Goal: Information Seeking & Learning: Check status

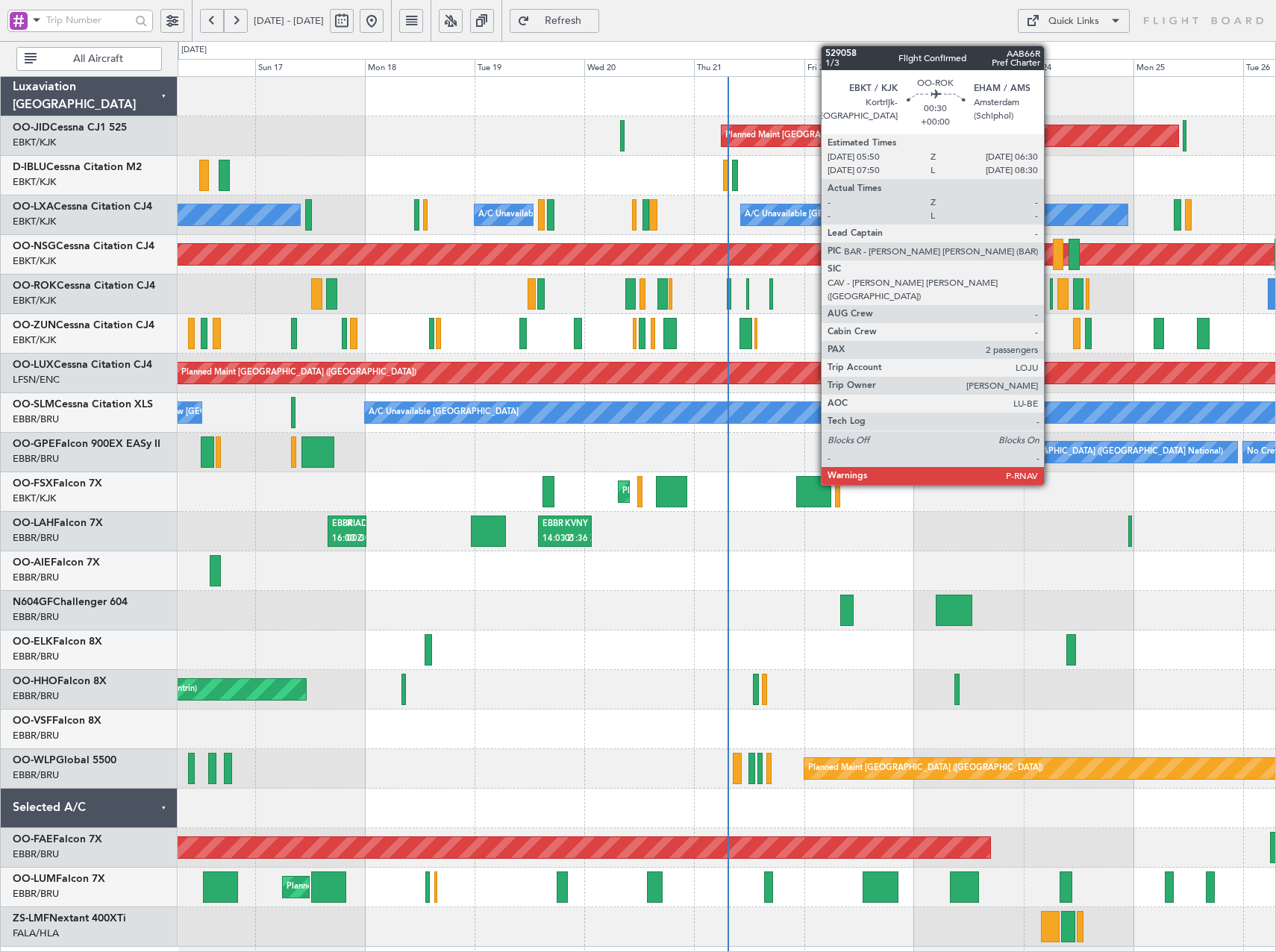
click at [1050, 297] on div at bounding box center [1051, 294] width 4 height 31
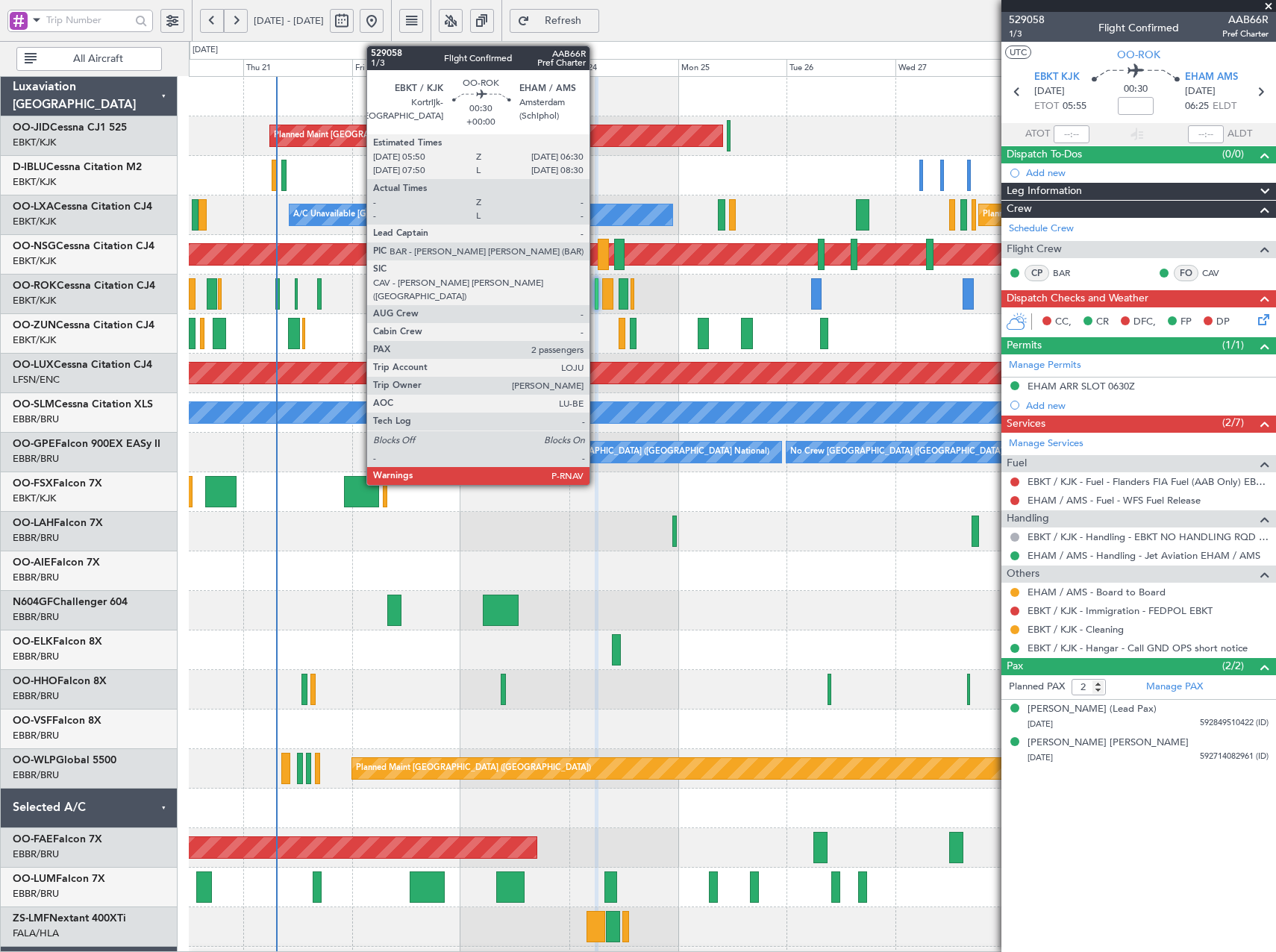
click at [596, 295] on div at bounding box center [596, 294] width 4 height 31
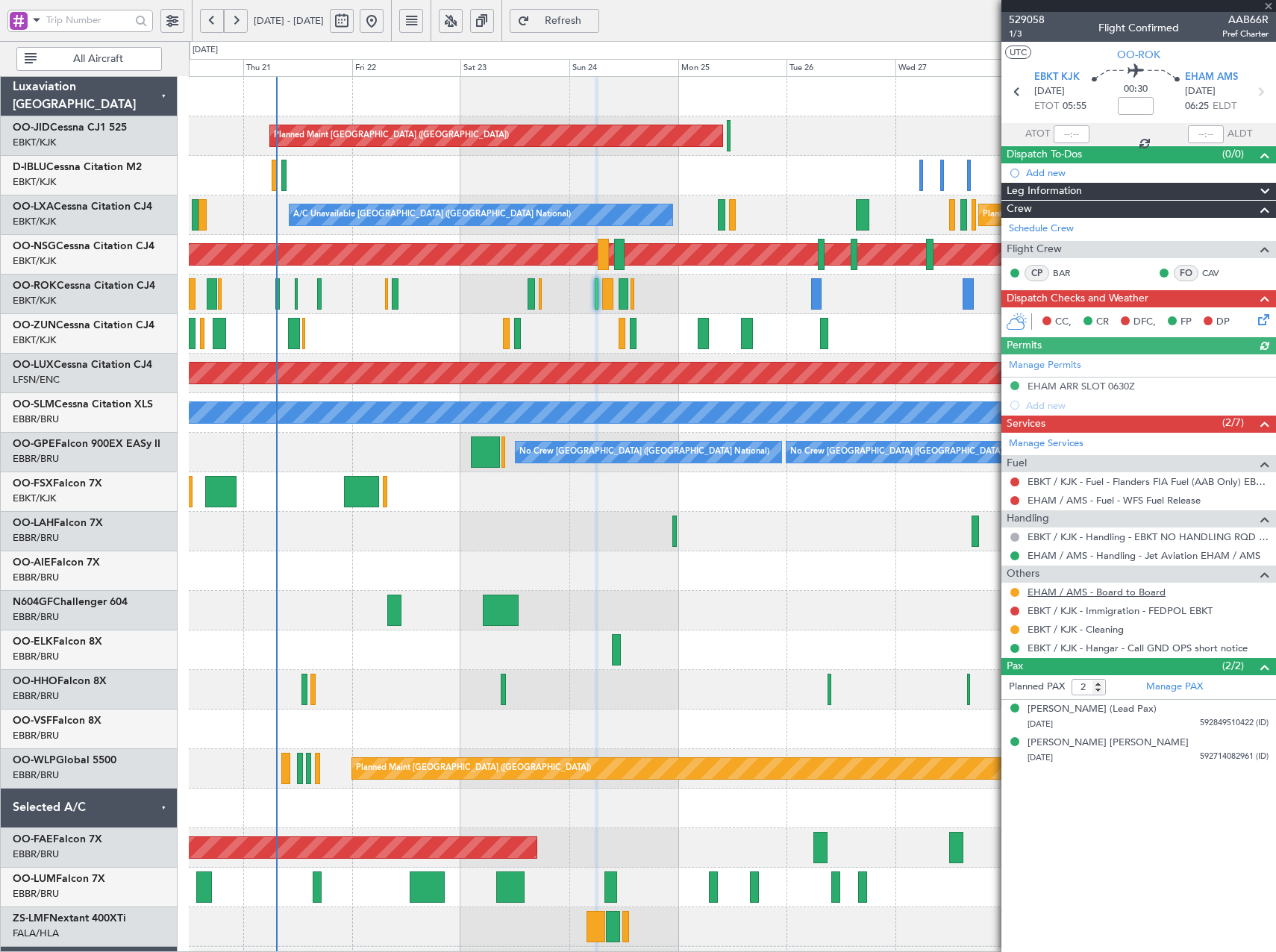
click at [1081, 587] on link "EHAM / AMS - Board to Board" at bounding box center [1097, 592] width 138 height 12
click at [1025, 19] on span "529058" at bounding box center [1027, 20] width 36 height 16
click at [463, 22] on button at bounding box center [450, 21] width 24 height 24
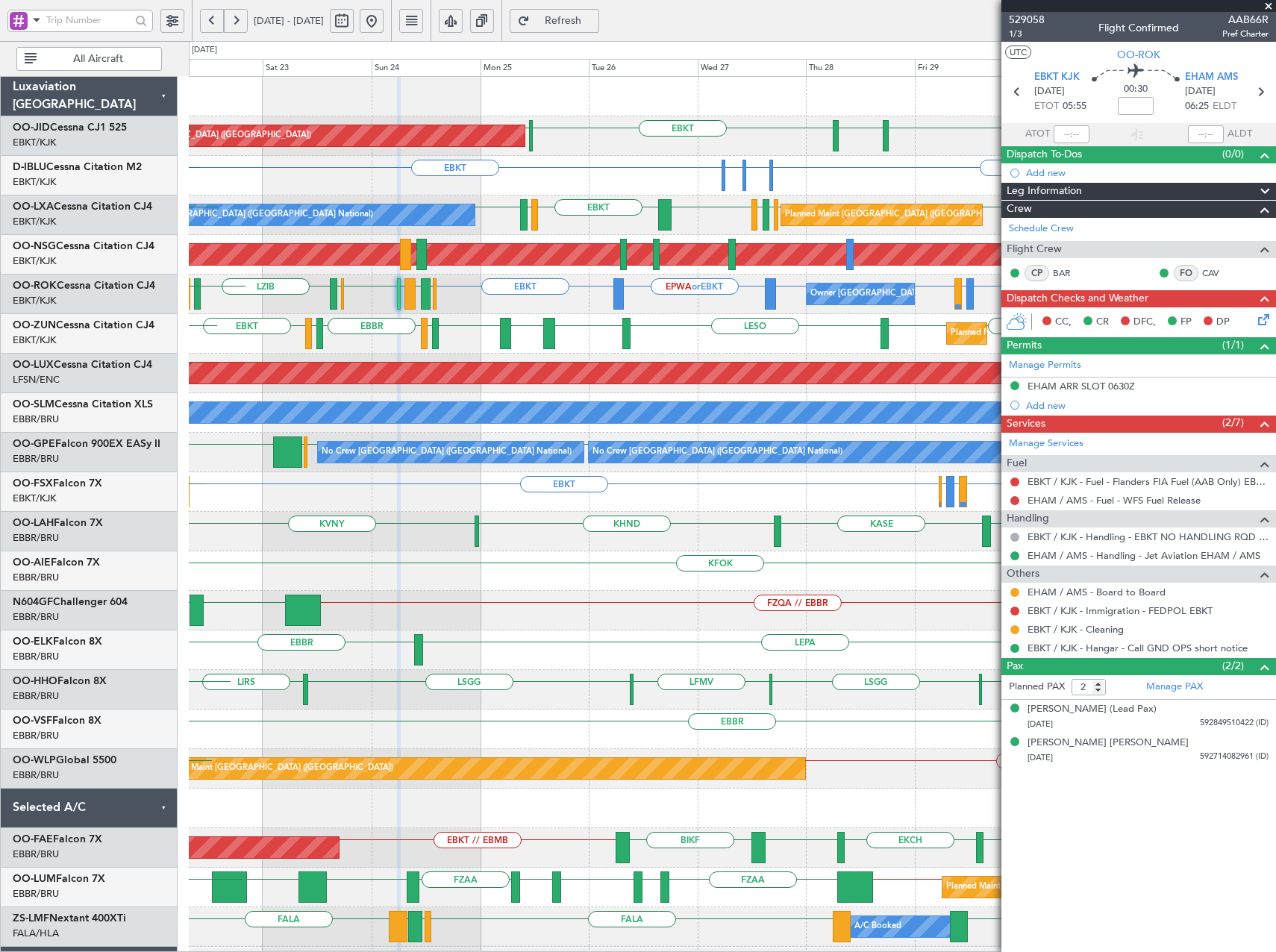
click at [696, 472] on div "Planned Maint [GEOGRAPHIC_DATA] ([GEOGRAPHIC_DATA]) EBKT LFPB EBKT [GEOGRAPHIC_…" at bounding box center [732, 550] width 1087 height 949
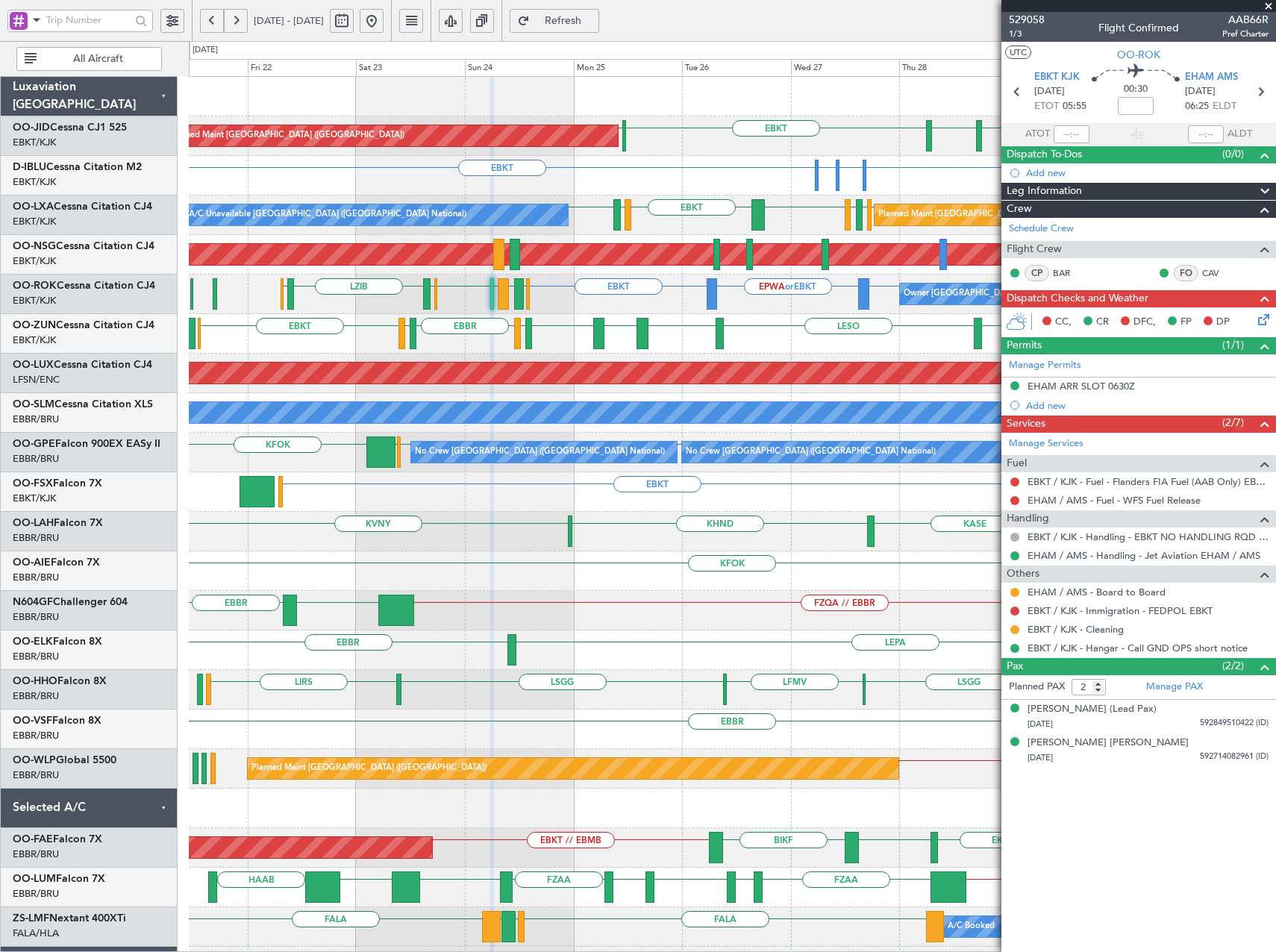
click at [570, 309] on div "Owner [GEOGRAPHIC_DATA]-[GEOGRAPHIC_DATA] EBKT EPWA or EBKT EBKT EBBR or EBKT L…" at bounding box center [732, 295] width 1087 height 39
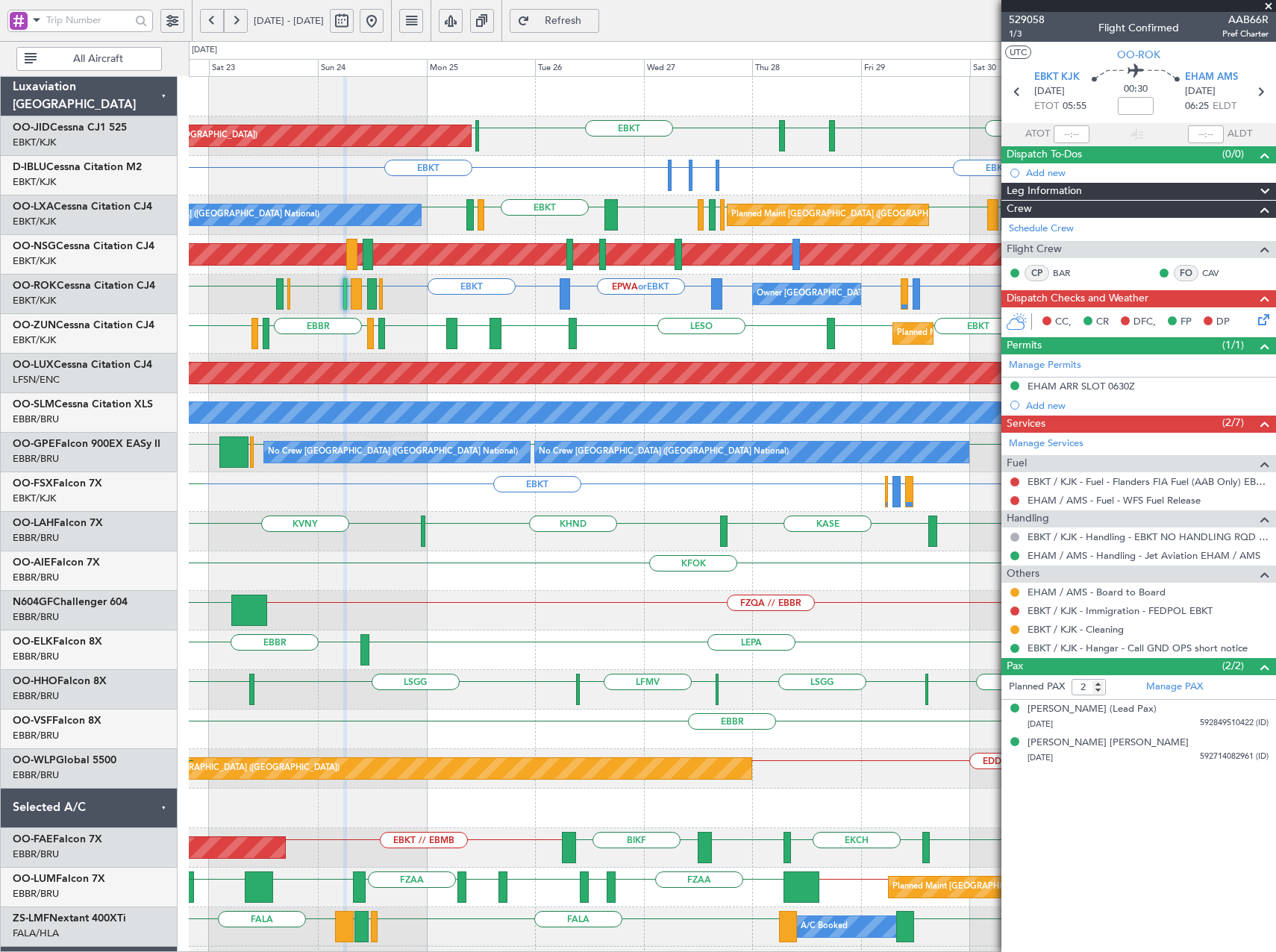
click at [663, 312] on div "Owner [GEOGRAPHIC_DATA]-[GEOGRAPHIC_DATA] EBKT EPWA or EBKT EBKT EBBR or EBKT L…" at bounding box center [732, 295] width 1087 height 39
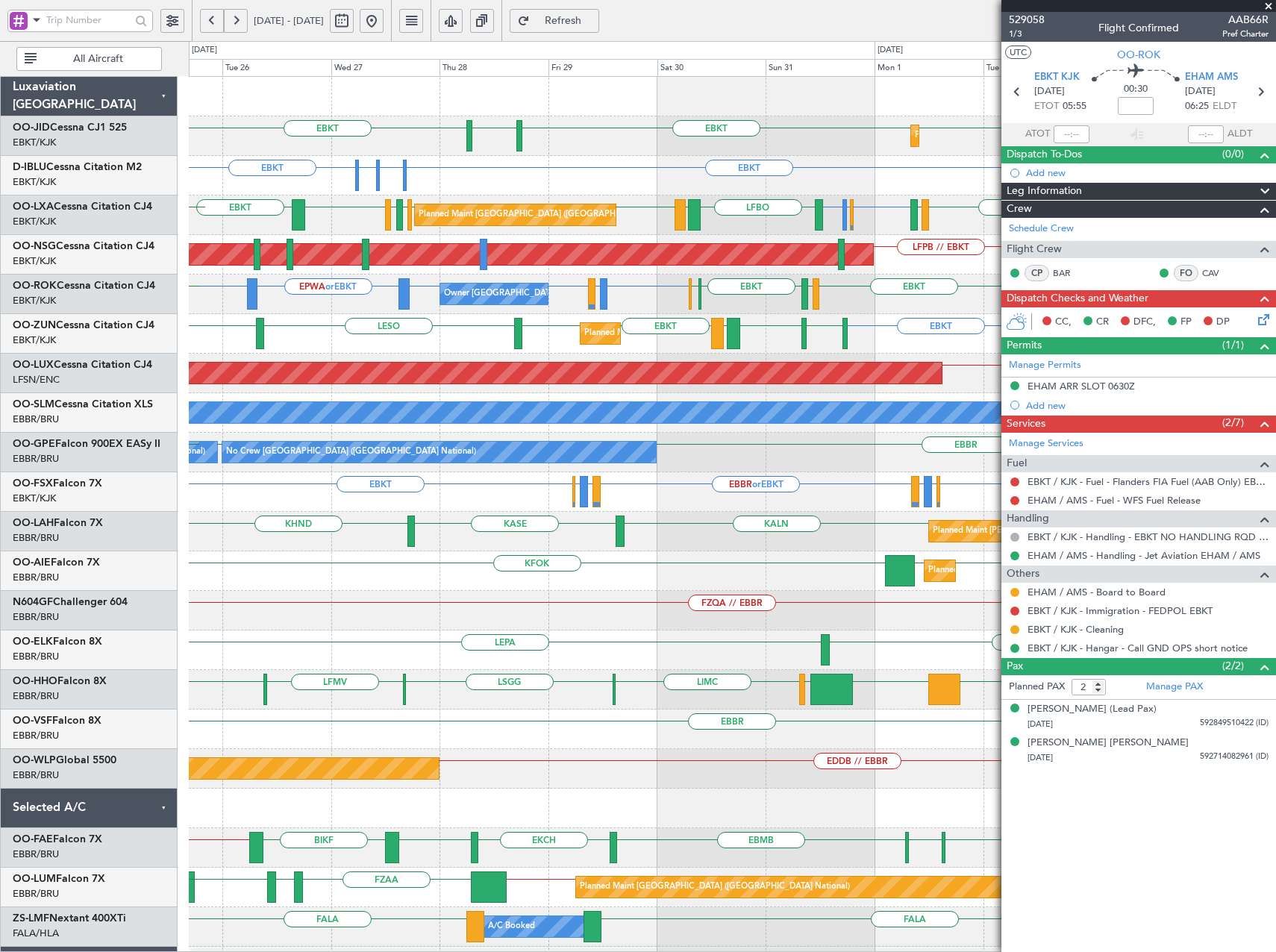
click at [440, 320] on div "Planned Maint Kortrijk-[GEOGRAPHIC_DATA] EBKT EBKT EBKT [GEOGRAPHIC_DATA] LFPB …" at bounding box center [732, 570] width 1087 height 988
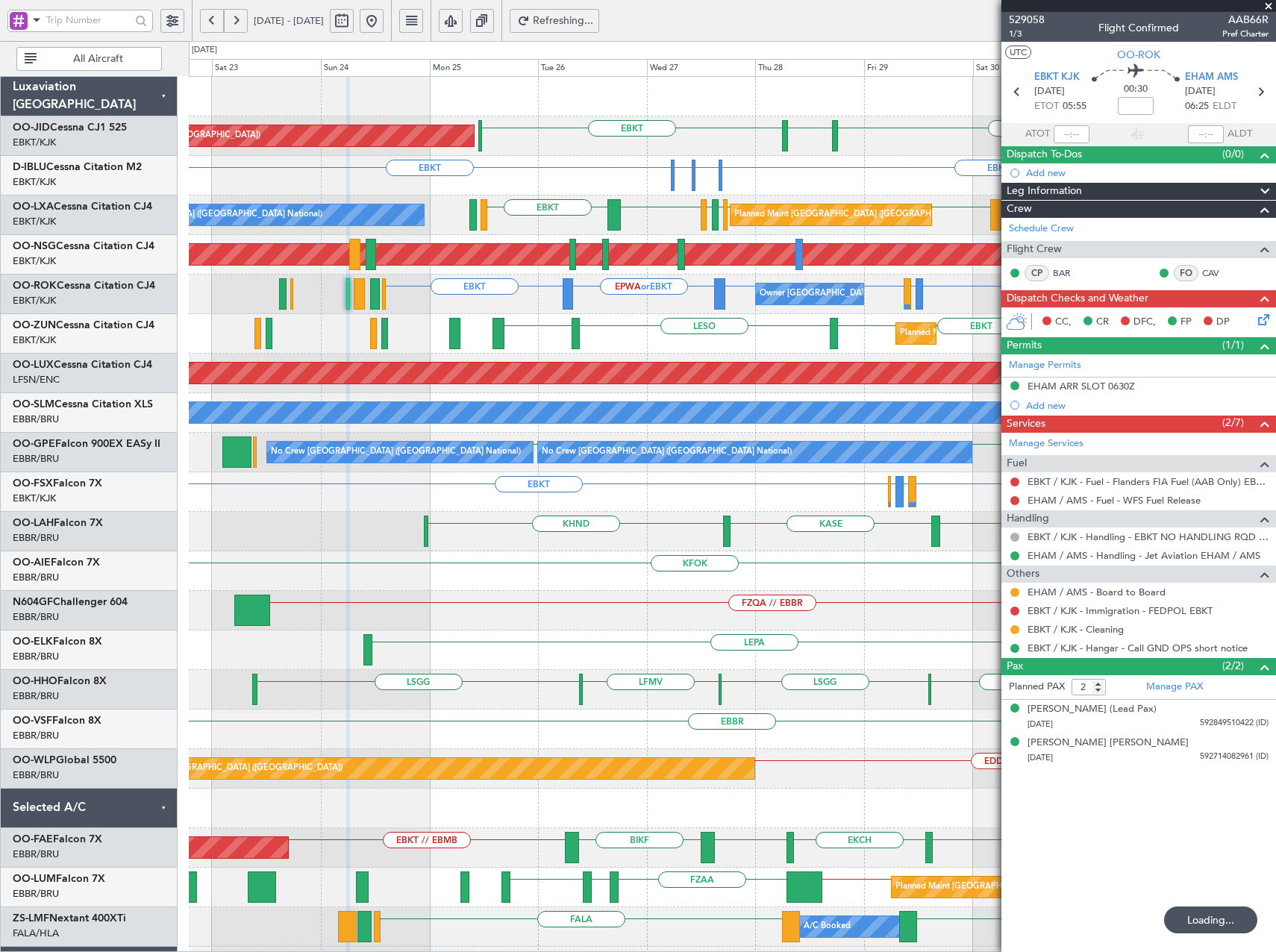
click at [861, 355] on div "Planned Maint Kortrijk-[GEOGRAPHIC_DATA] EBKT EBKT EBKT [GEOGRAPHIC_DATA] Plann…" at bounding box center [732, 570] width 1087 height 988
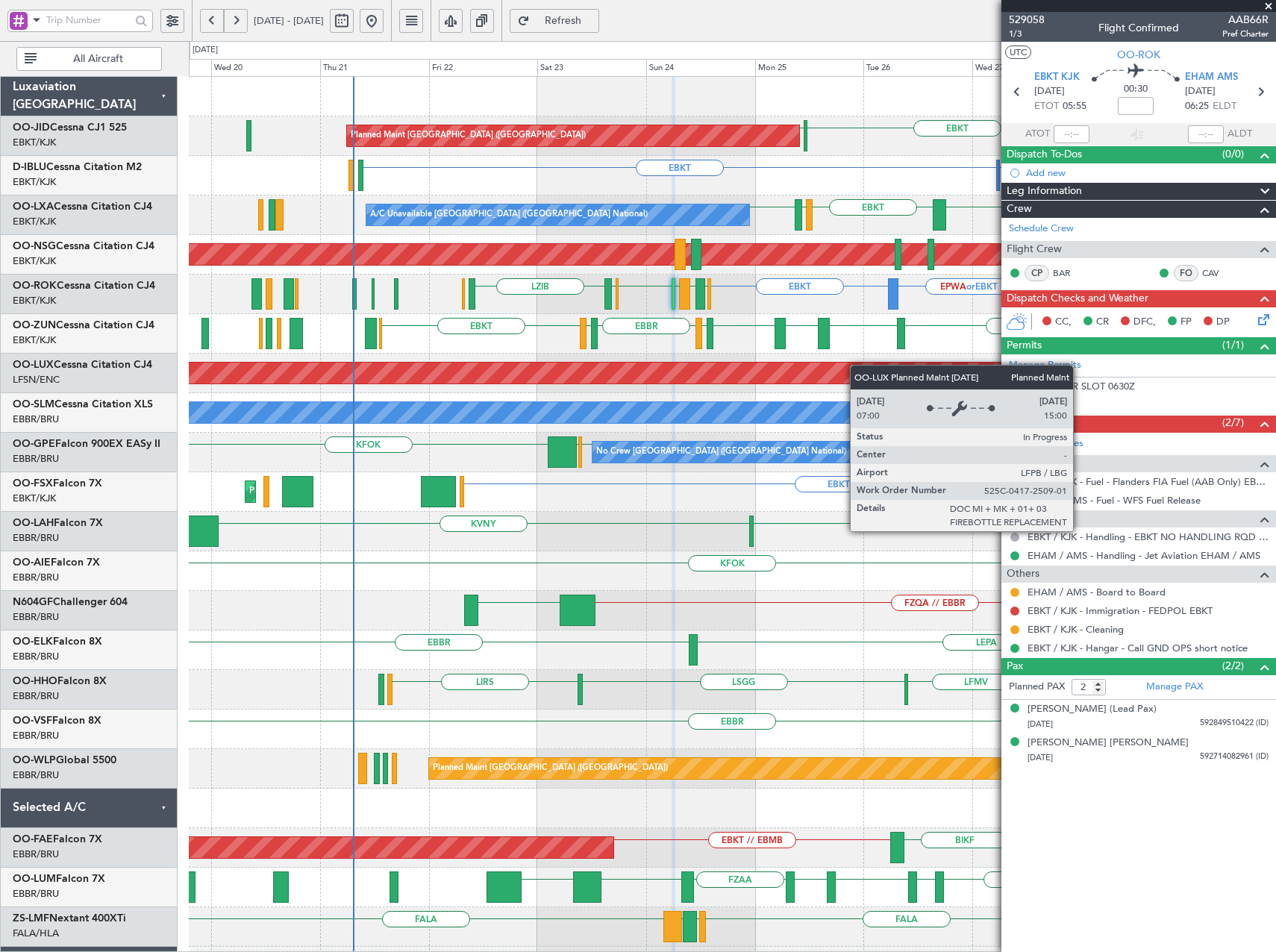
click at [832, 374] on div "Planned Maint [GEOGRAPHIC_DATA] ([GEOGRAPHIC_DATA]) EBKT LFPB EBKT [GEOGRAPHIC_…" at bounding box center [732, 570] width 1087 height 988
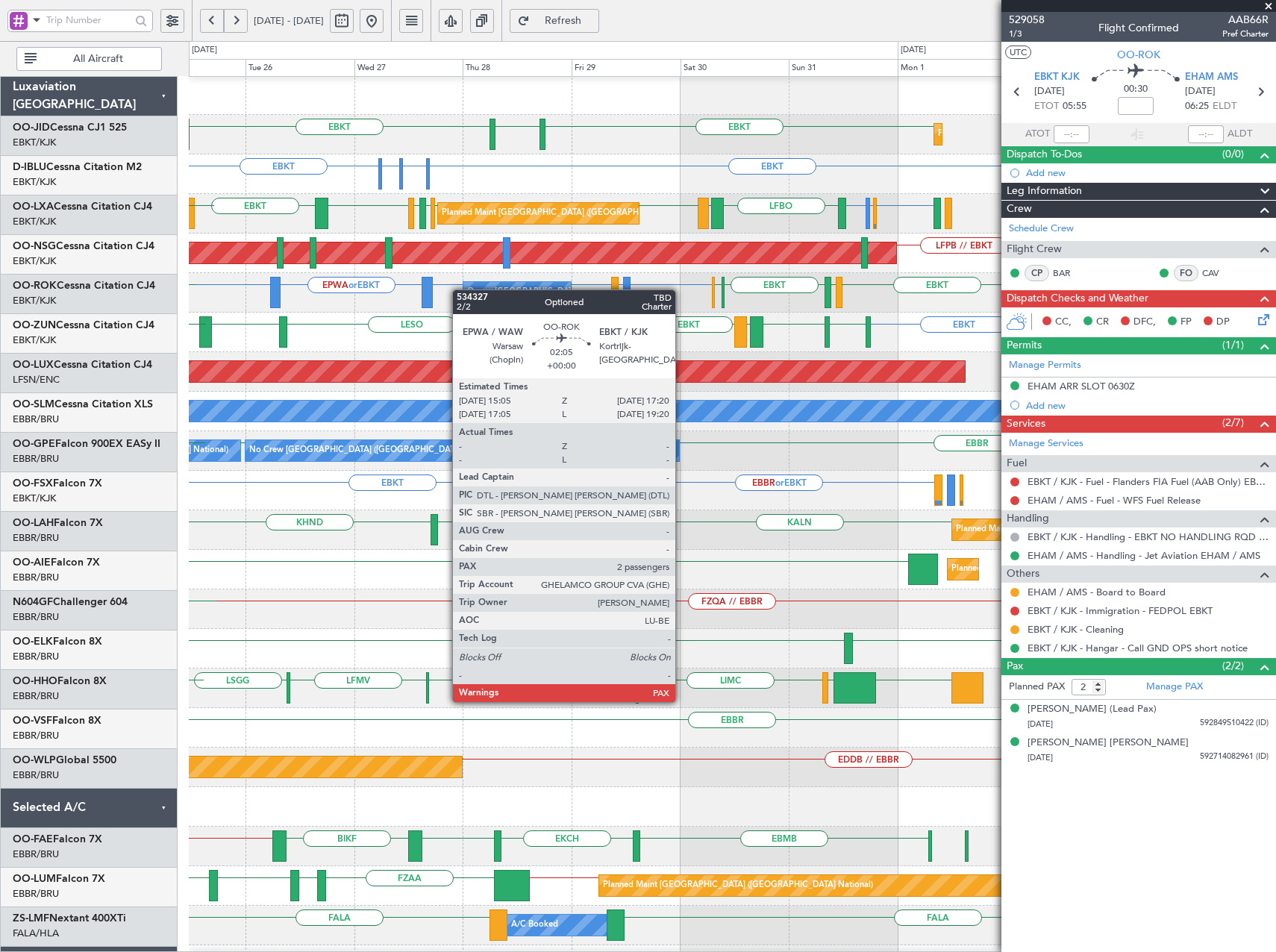
scroll to position [2, 0]
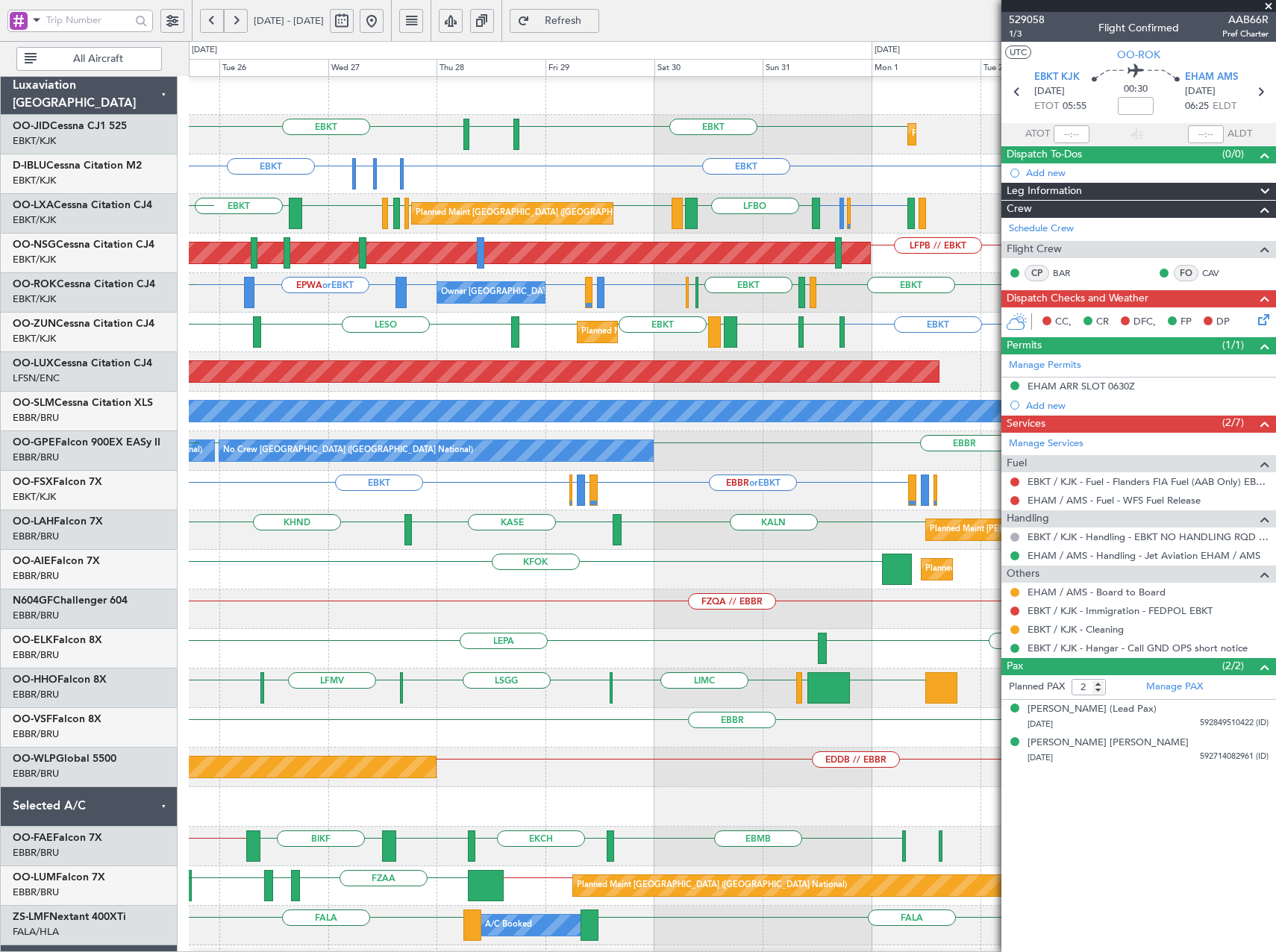
click at [434, 290] on div "Owner [GEOGRAPHIC_DATA]-[GEOGRAPHIC_DATA] EBKT EPWA or EBKT EBKT EBBR or EBKT L…" at bounding box center [732, 293] width 1087 height 39
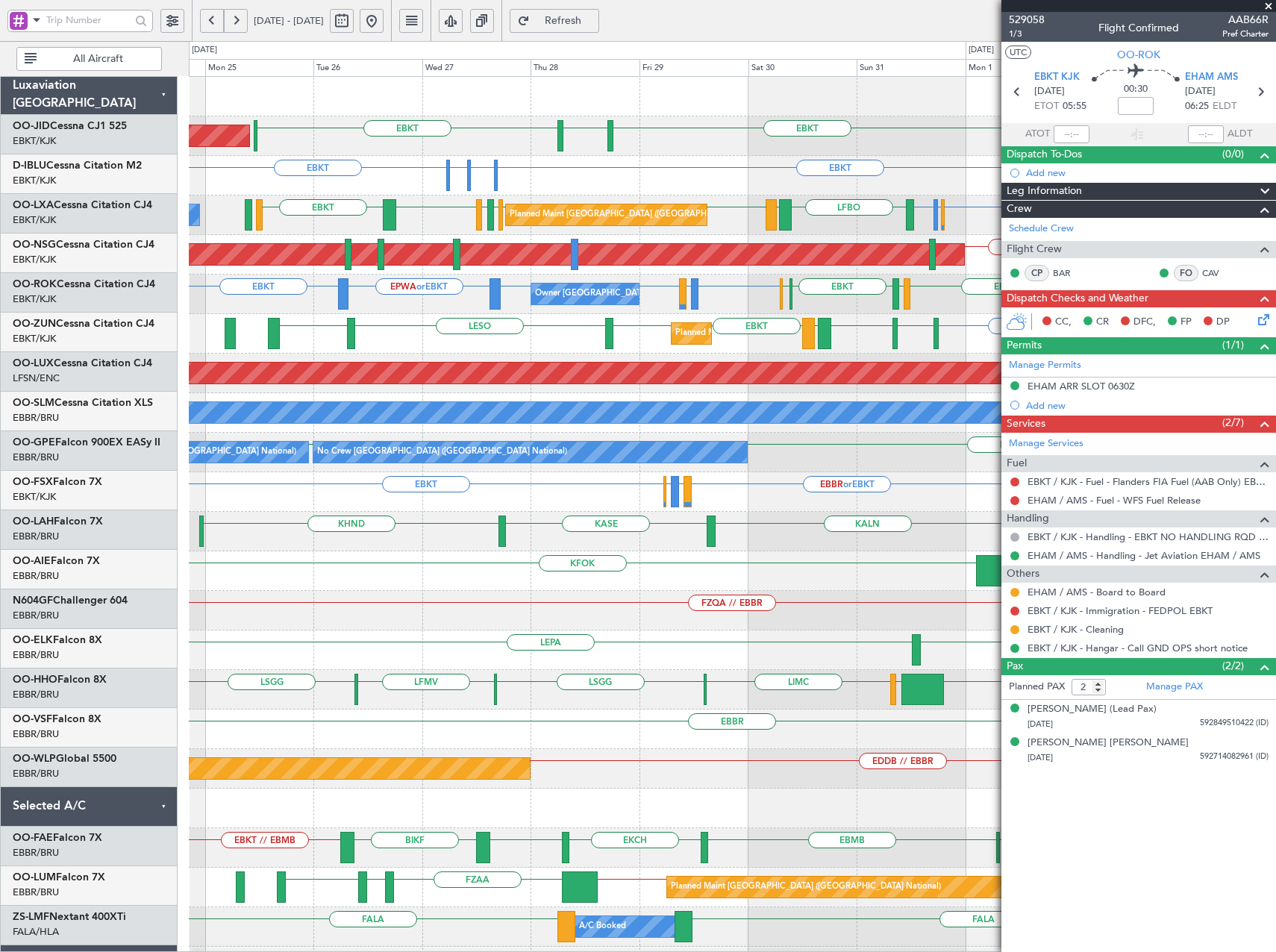
scroll to position [0, 0]
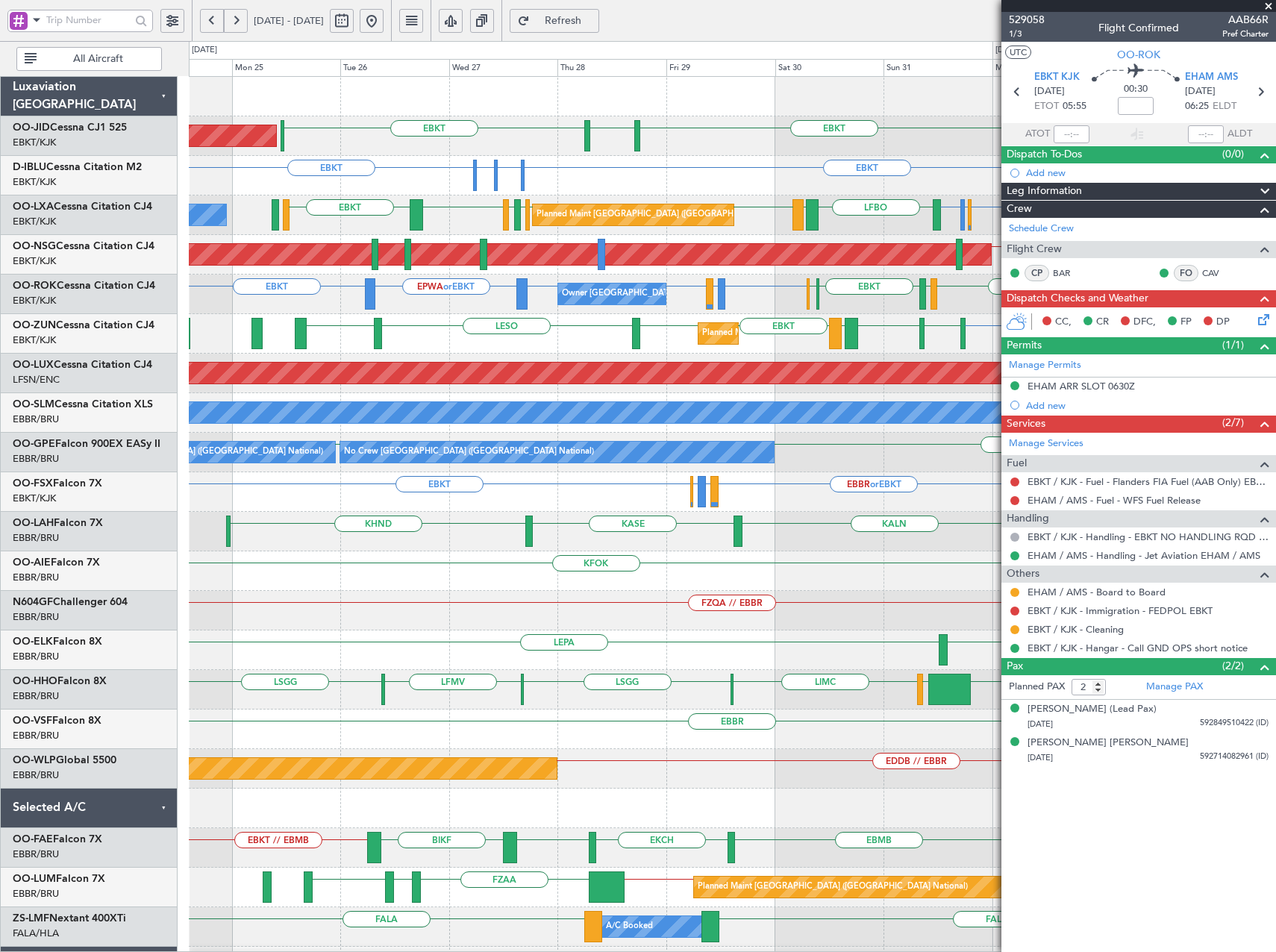
click at [496, 344] on div "Planned Maint Kortrijk-[GEOGRAPHIC_DATA] EBKT LFMD or EBKT EBKT LESO EBKT EBKT …" at bounding box center [732, 334] width 1087 height 39
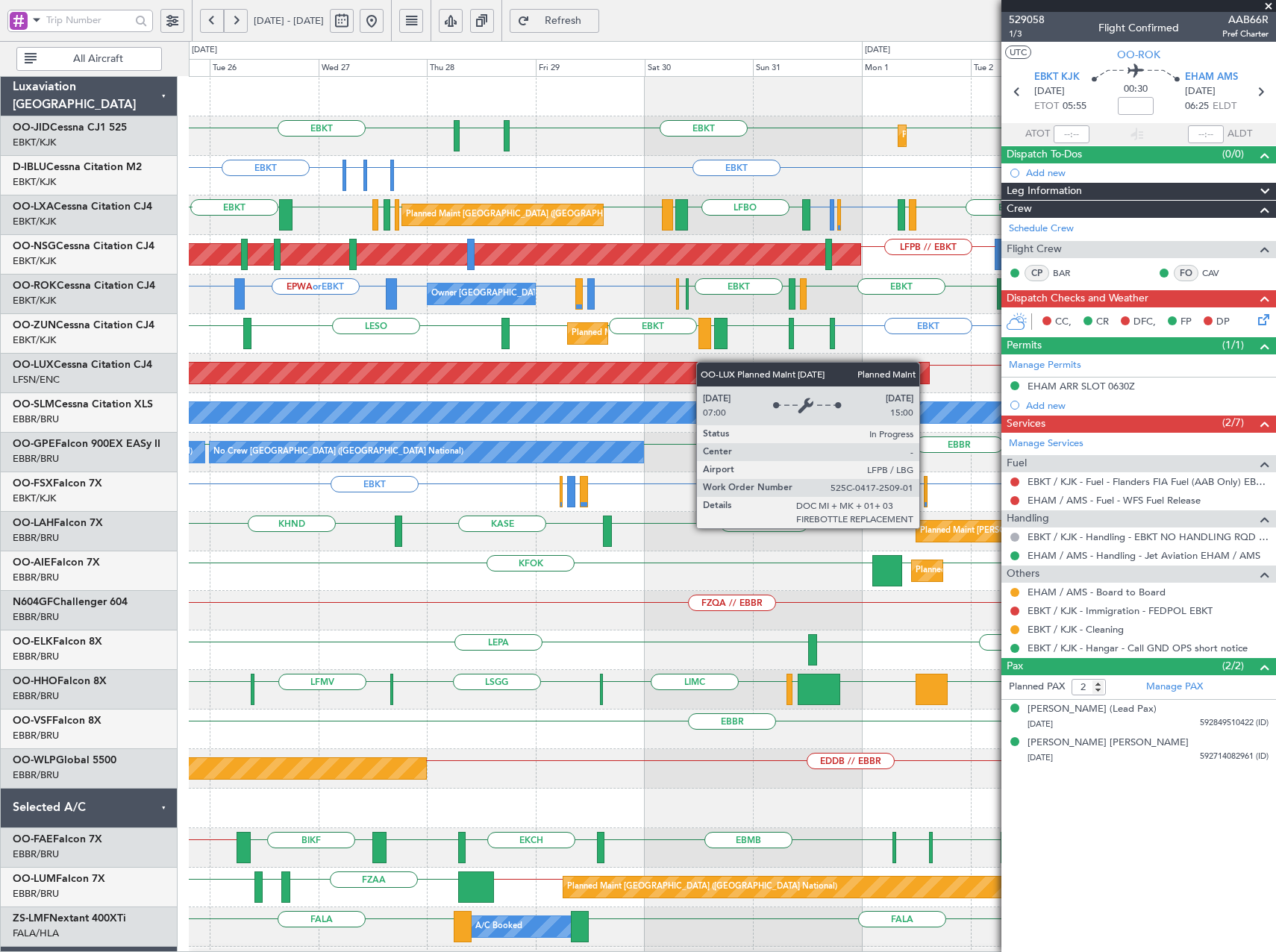
click at [647, 368] on div "Planned Maint Kortrijk-[GEOGRAPHIC_DATA] EBKT EBKT EBKT [GEOGRAPHIC_DATA] LFPB …" at bounding box center [732, 570] width 1087 height 988
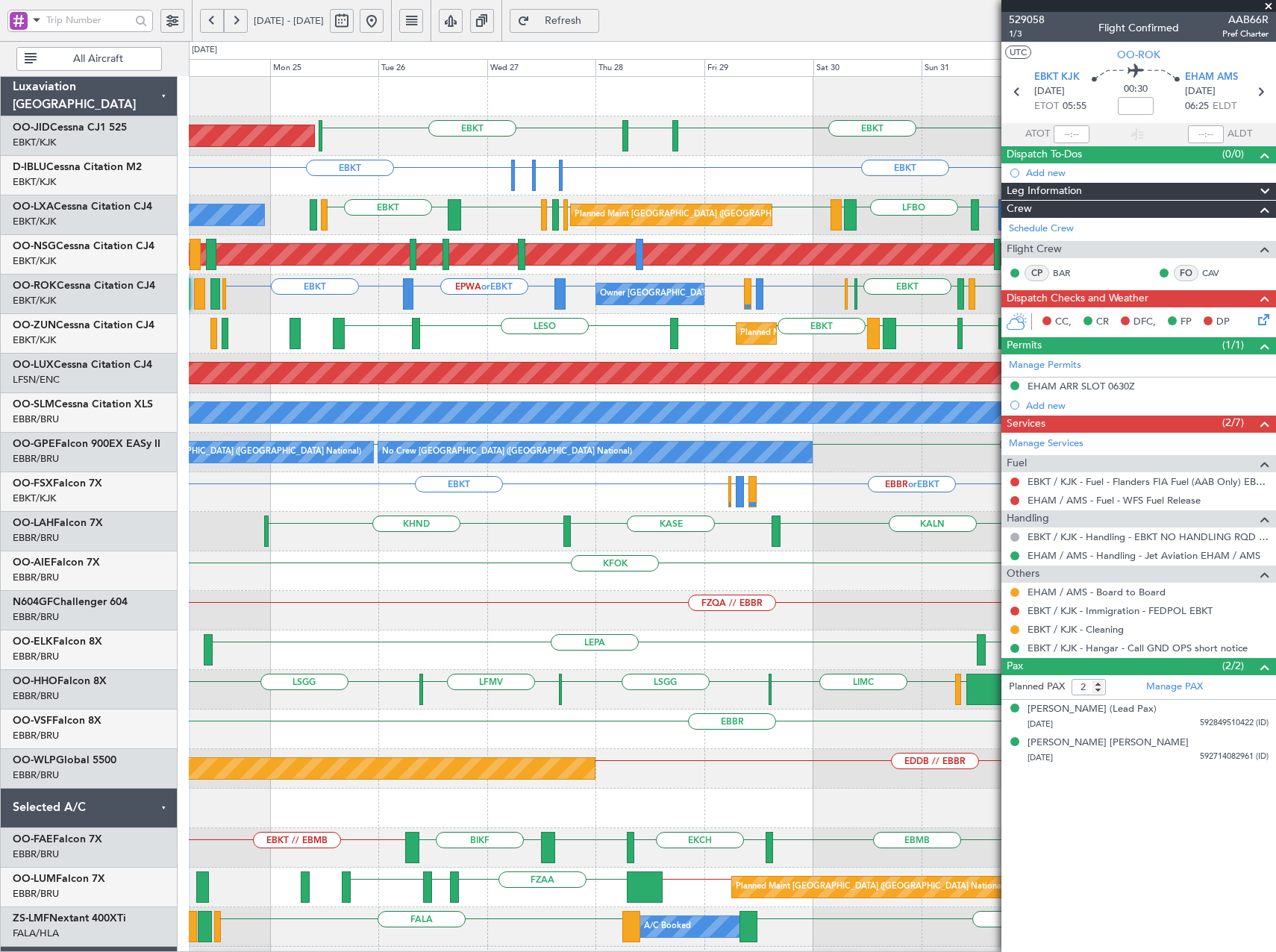
click at [921, 335] on div "Planned Maint Kortrijk-[GEOGRAPHIC_DATA] EBKT EBKT EBKT [GEOGRAPHIC_DATA] Plann…" at bounding box center [732, 570] width 1087 height 988
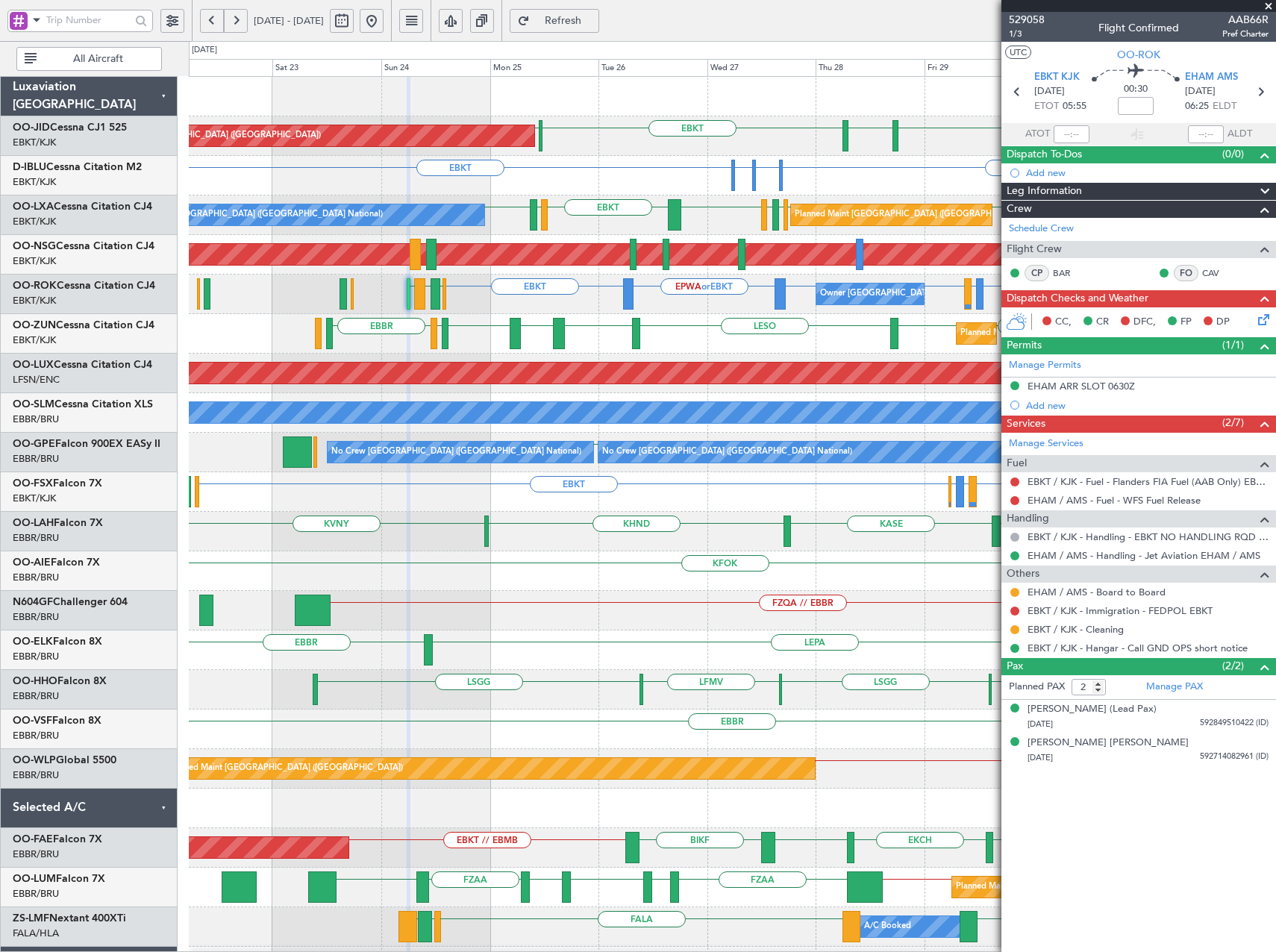
click at [640, 307] on div "Owner [GEOGRAPHIC_DATA]-[GEOGRAPHIC_DATA] EBKT EPWA or EBKT EBKT EBBR or EBKT L…" at bounding box center [732, 295] width 1087 height 39
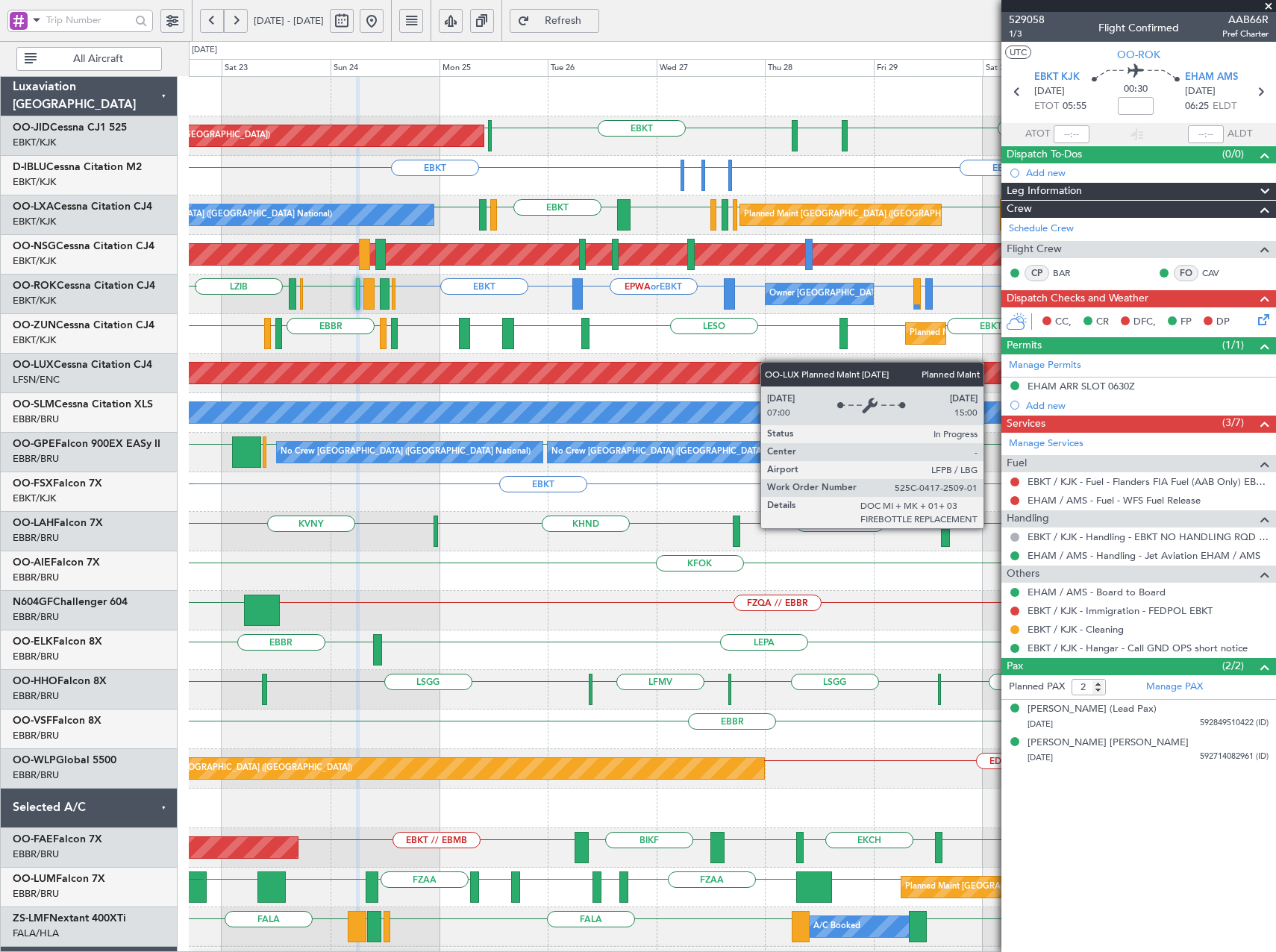
click at [768, 362] on div "EBKT [GEOGRAPHIC_DATA] EBKT LFPB Planned Maint [GEOGRAPHIC_DATA] ([GEOGRAPHIC_D…" at bounding box center [732, 570] width 1087 height 988
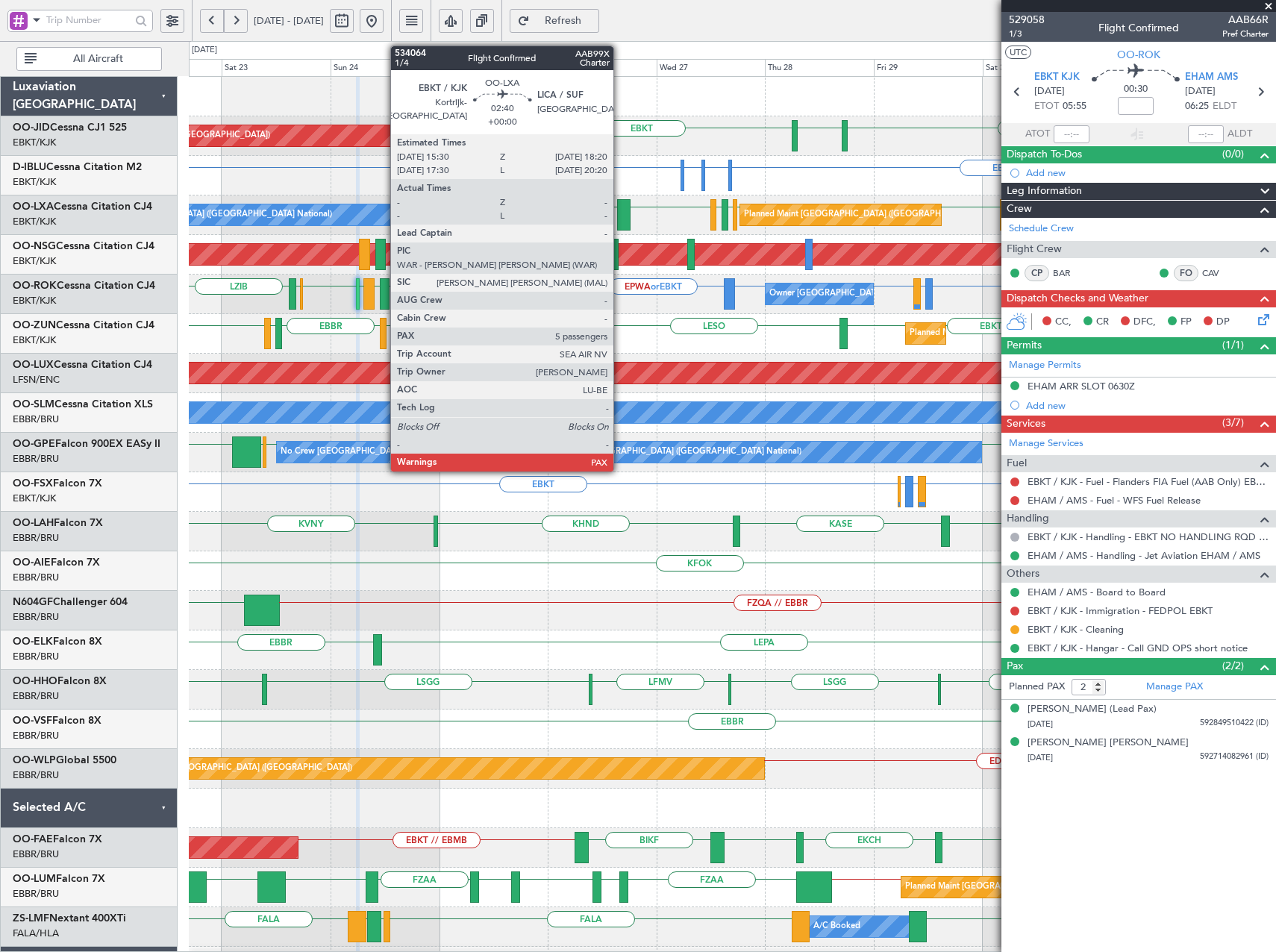
click at [620, 206] on div at bounding box center [624, 215] width 13 height 31
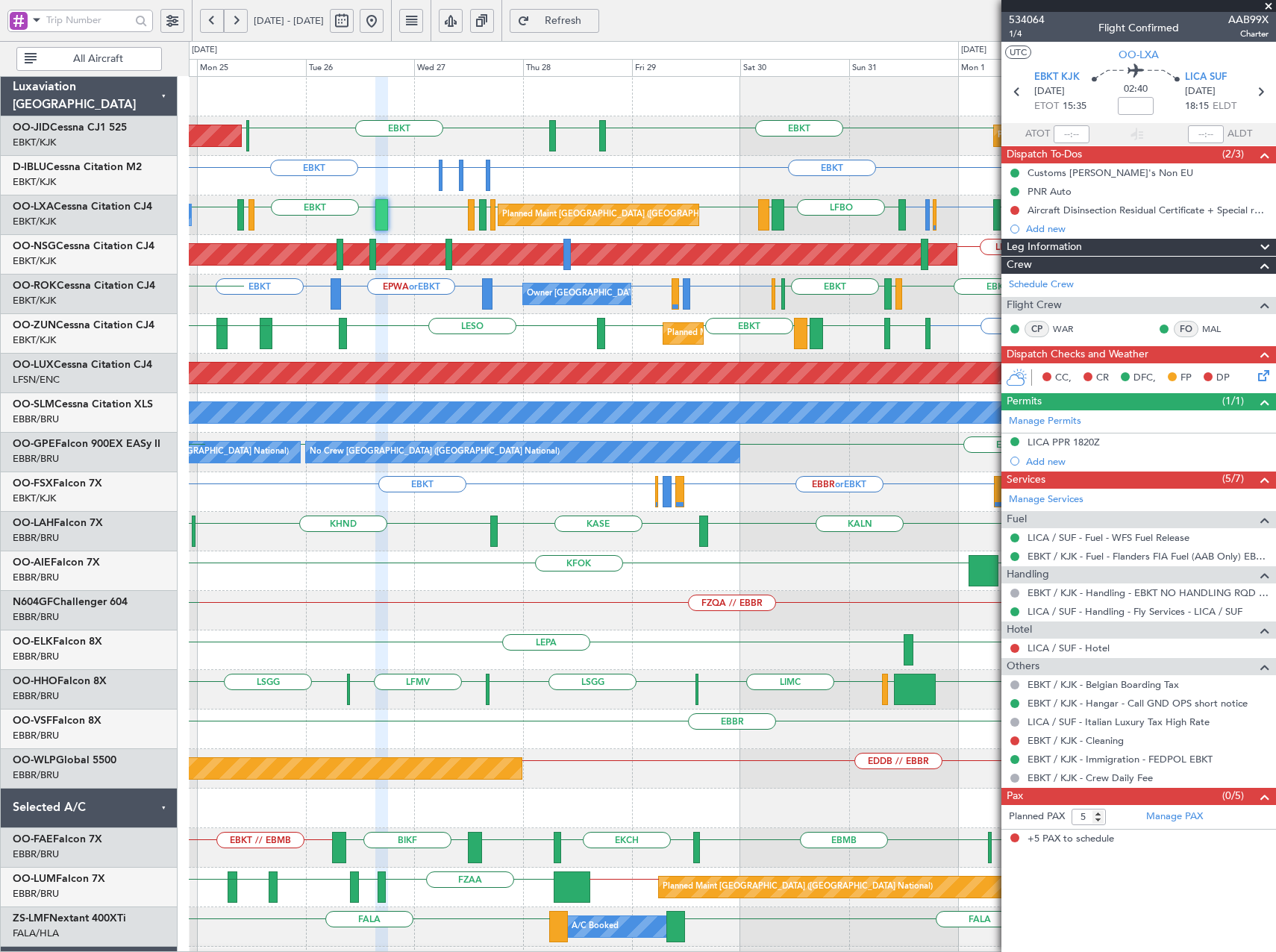
click at [625, 359] on div "EBKT EBKT LFPB EBKT [GEOGRAPHIC_DATA] Planned Maint [GEOGRAPHIC_DATA] ([GEOGRAP…" at bounding box center [732, 570] width 1087 height 988
click at [384, 20] on button at bounding box center [371, 21] width 24 height 24
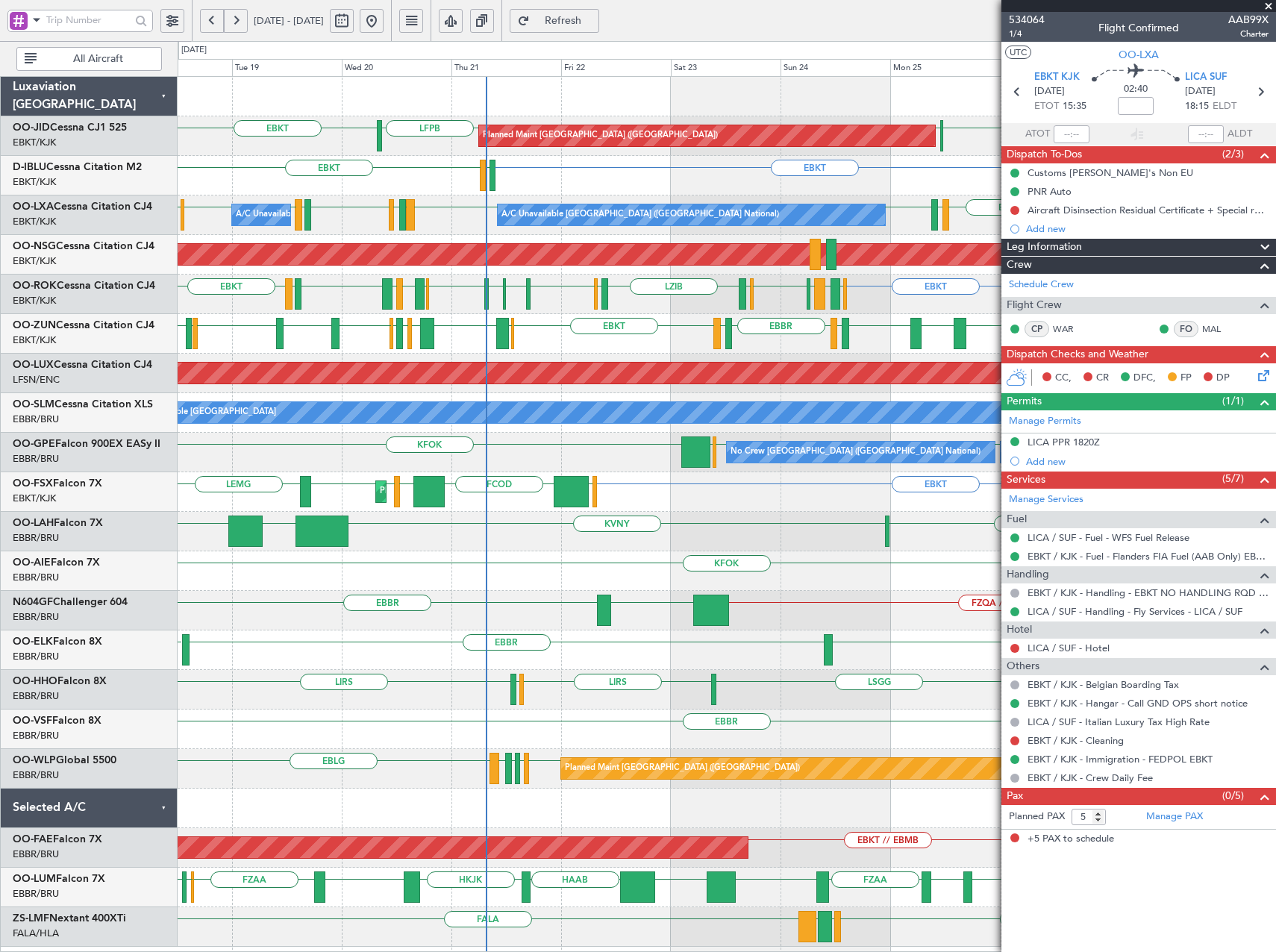
click at [1266, 7] on span at bounding box center [1269, 7] width 15 height 13
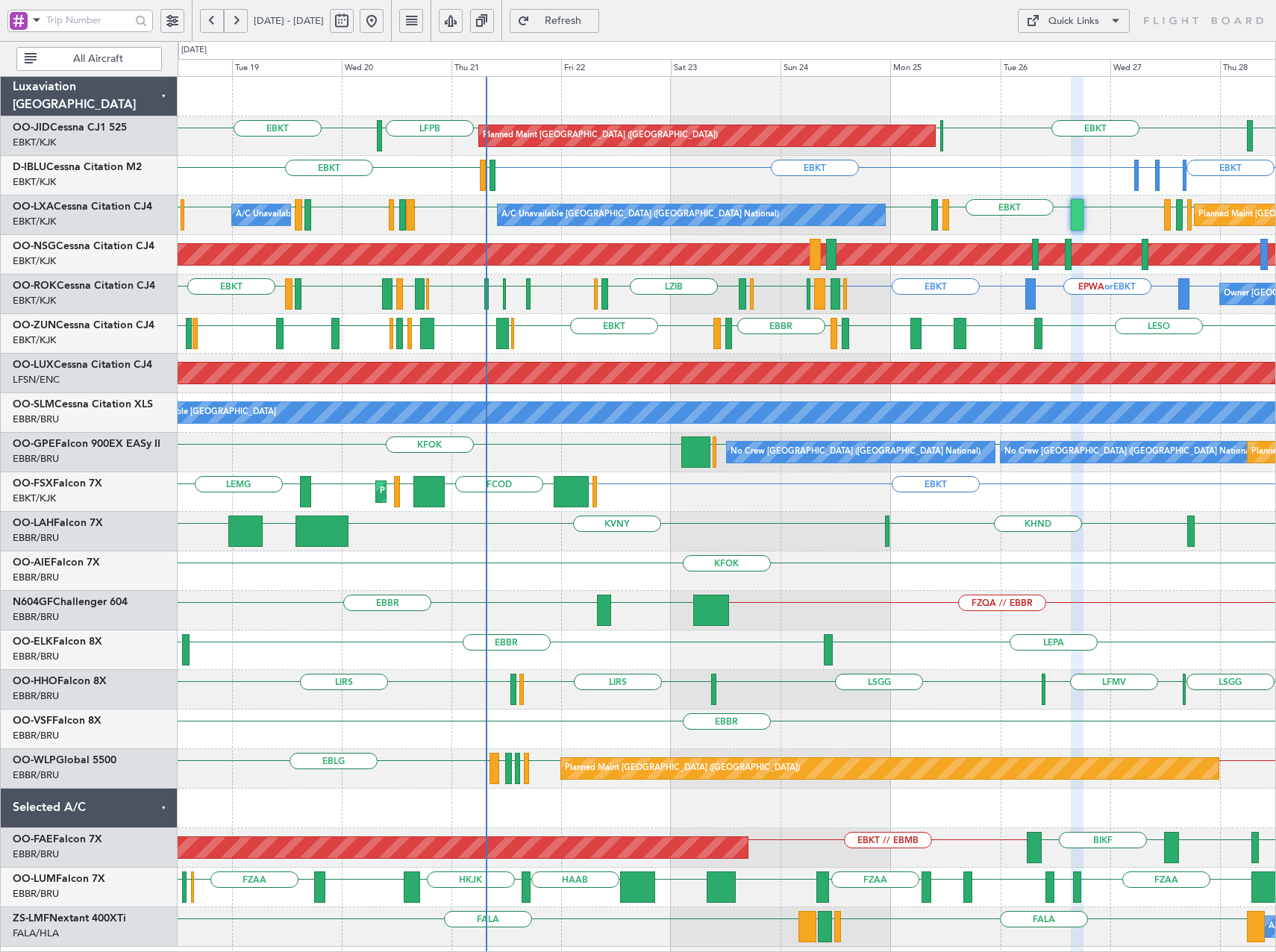
type input "0"
